Goal: Task Accomplishment & Management: Manage account settings

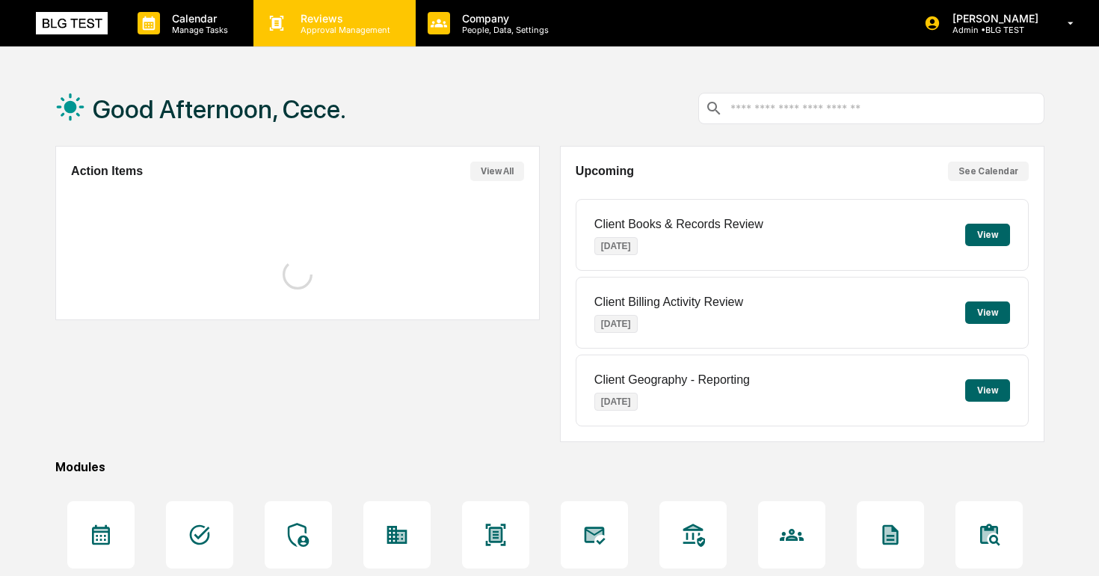
click at [322, 37] on div "Reviews Approval Management" at bounding box center [333, 23] width 161 height 46
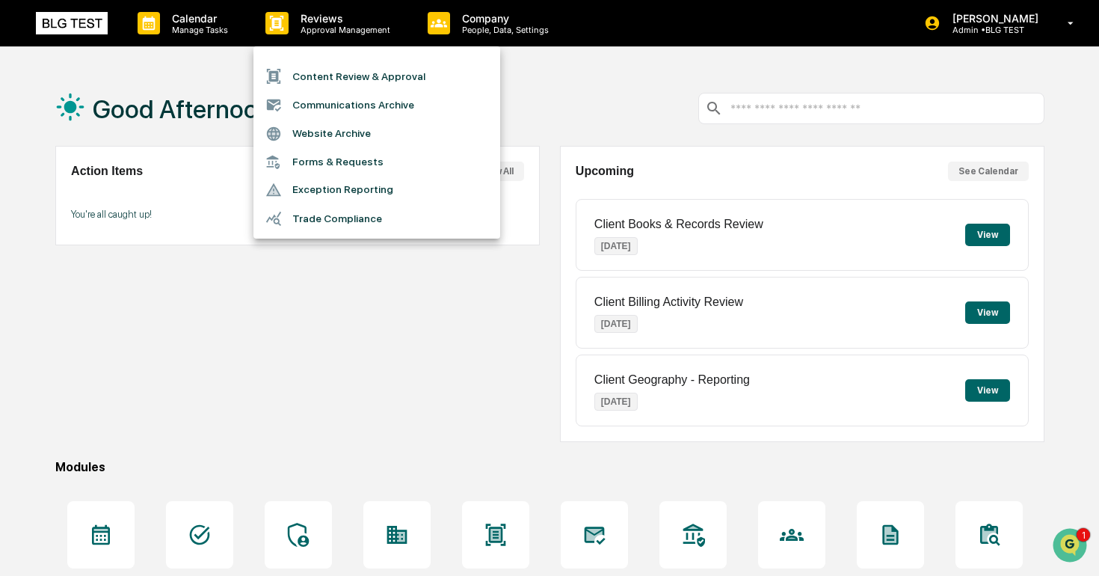
click at [173, 129] on div at bounding box center [549, 288] width 1099 height 576
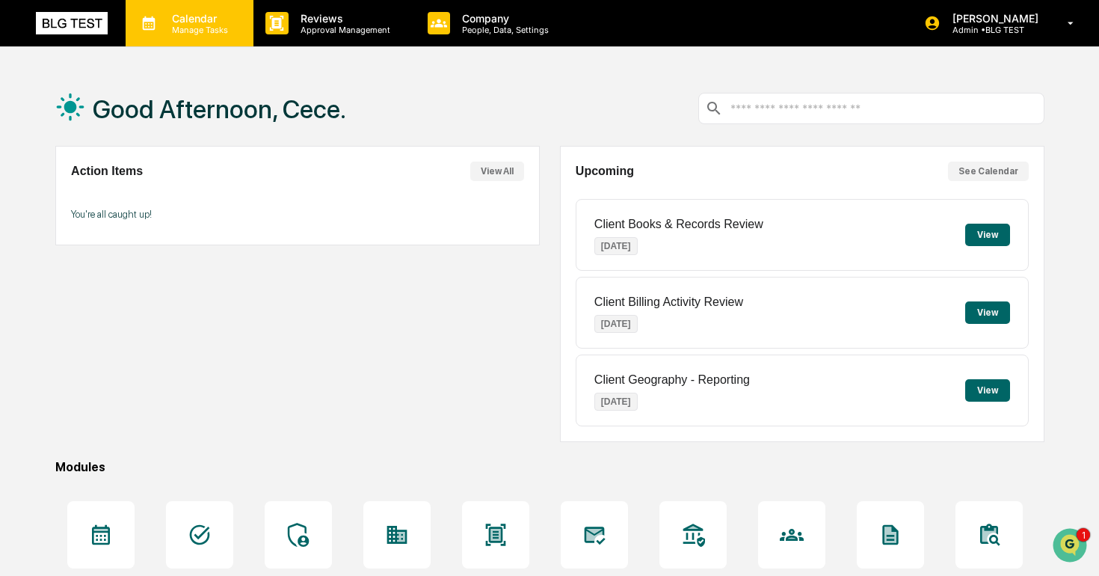
click at [194, 5] on div "Calendar Manage Tasks" at bounding box center [190, 23] width 128 height 46
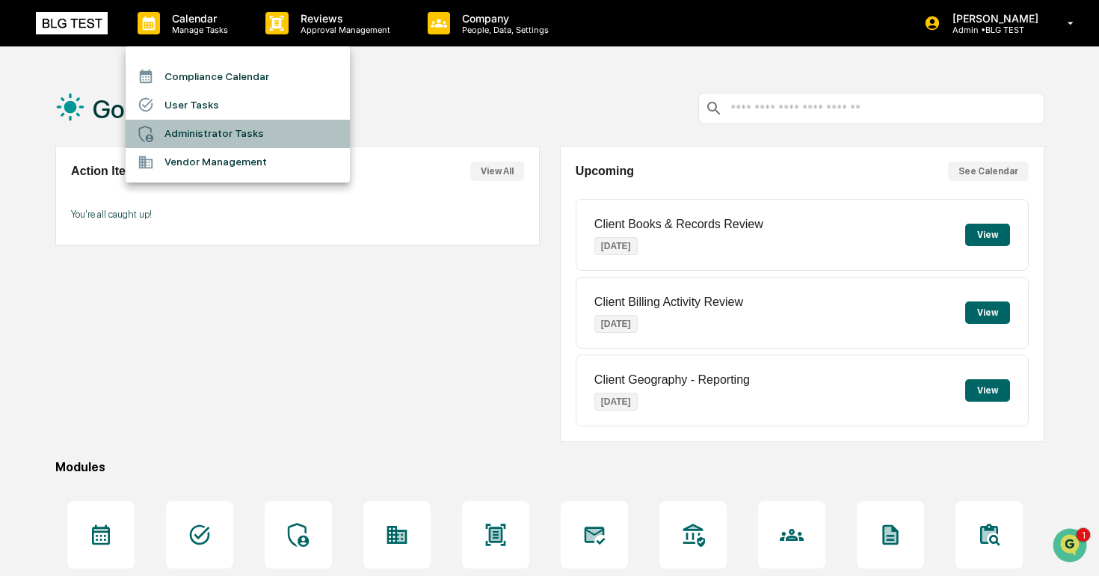
click at [216, 132] on li "Administrator Tasks" at bounding box center [238, 134] width 224 height 28
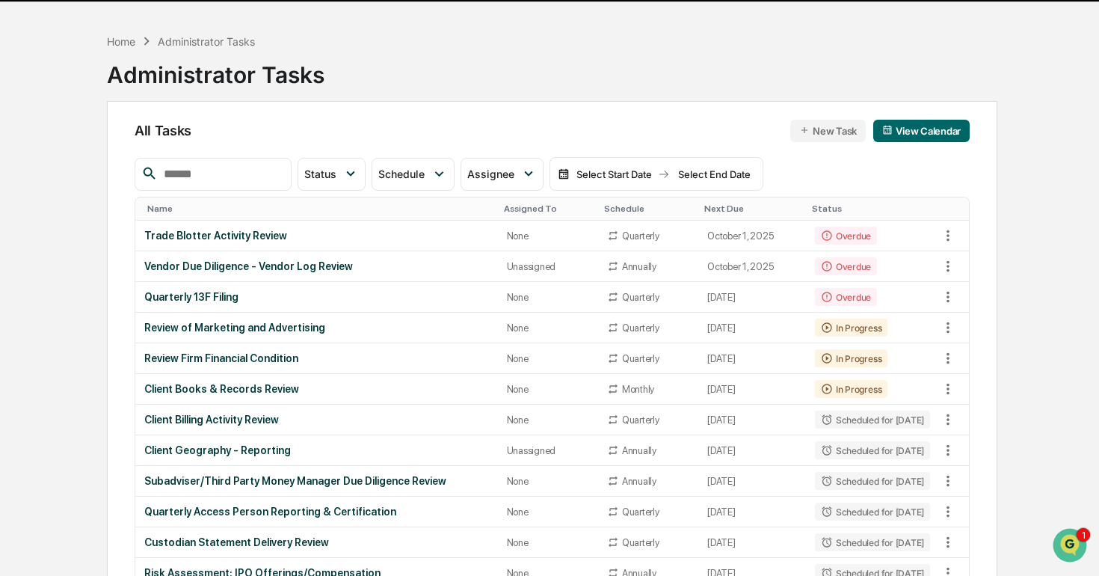
scroll to position [64, 0]
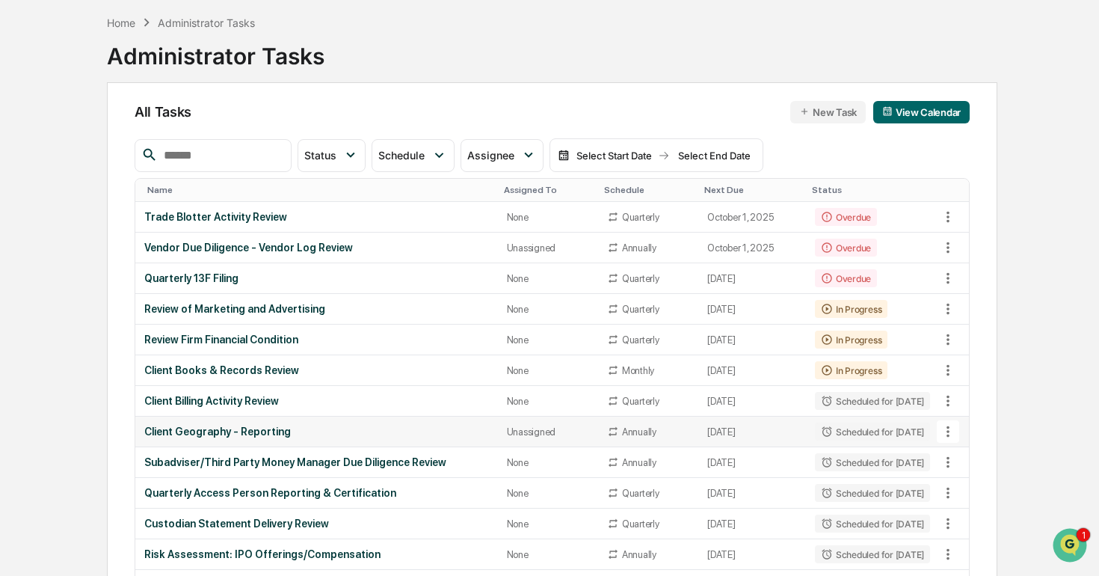
click at [945, 437] on icon at bounding box center [948, 431] width 16 height 16
click at [975, 503] on li "Delete Task" at bounding box center [997, 513] width 120 height 28
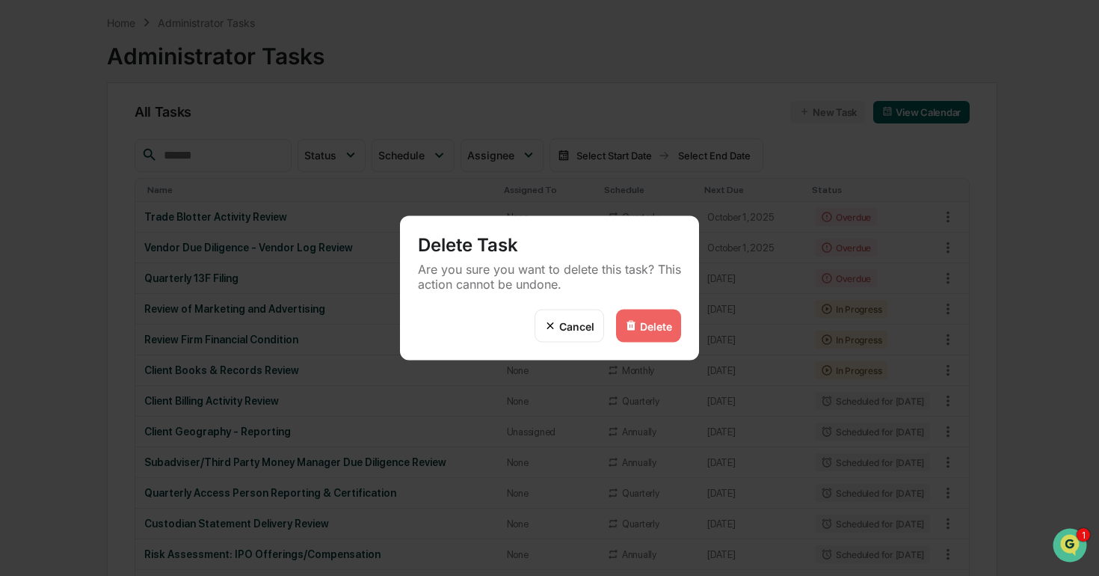
click at [645, 332] on div "Delete" at bounding box center [648, 325] width 65 height 33
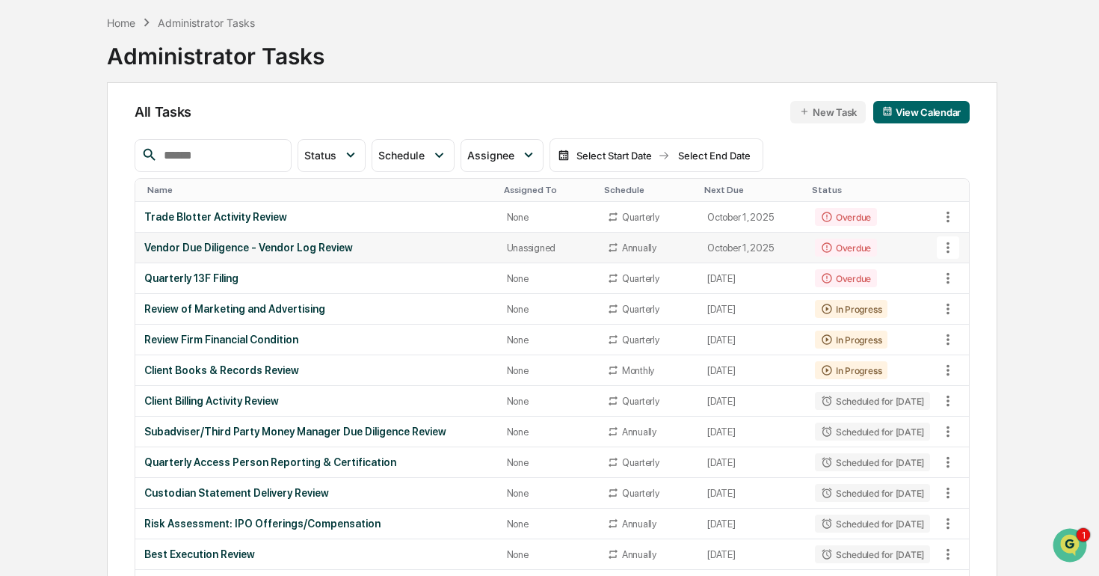
scroll to position [0, 0]
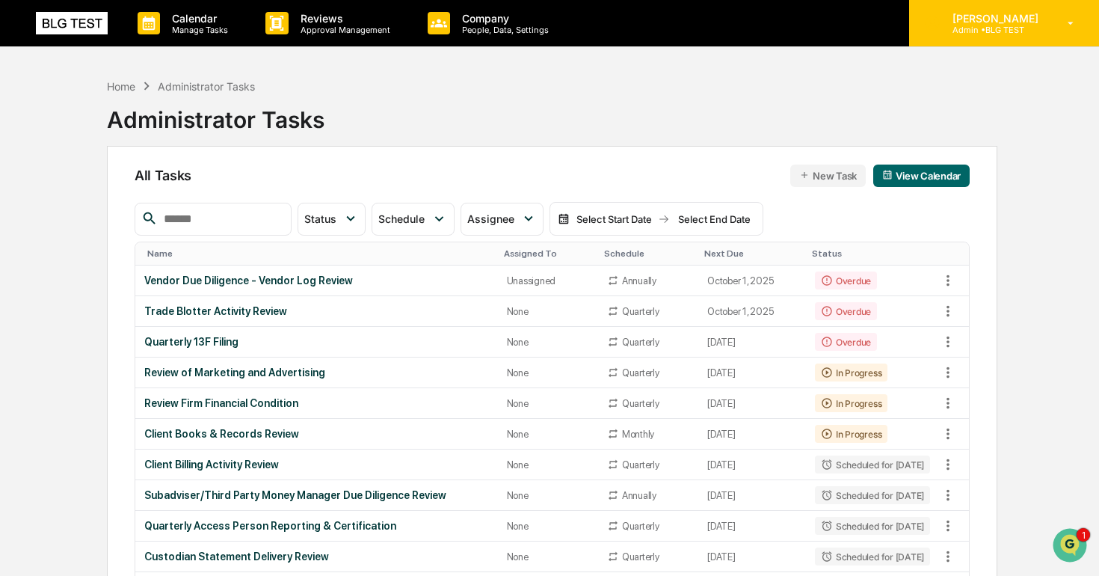
click at [980, 38] on div "[PERSON_NAME] Admin • BLG TEST" at bounding box center [1004, 23] width 190 height 46
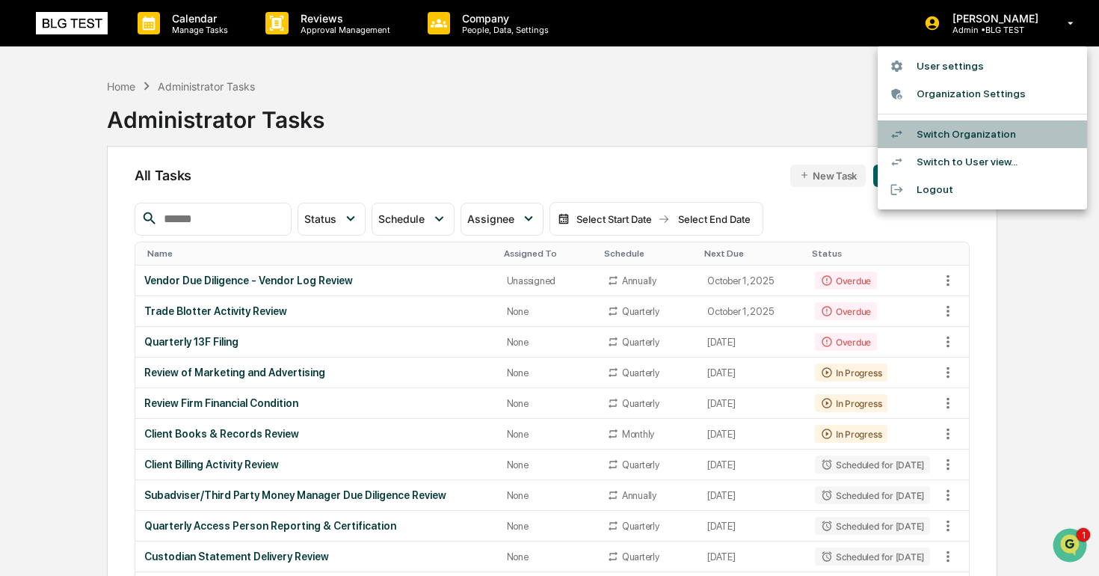
click at [988, 135] on li "Switch Organization" at bounding box center [982, 134] width 209 height 28
